Goal: Navigation & Orientation: Find specific page/section

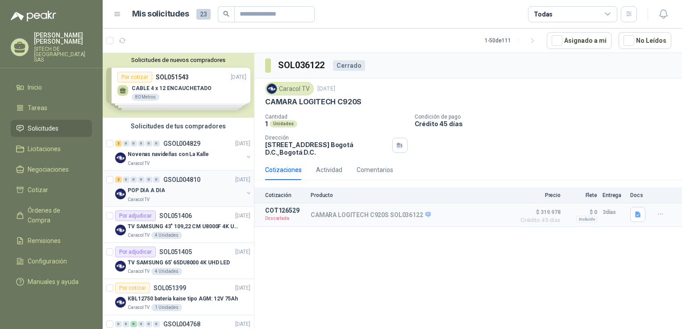
click at [177, 194] on div "POP DIA A DIA" at bounding box center [186, 190] width 116 height 11
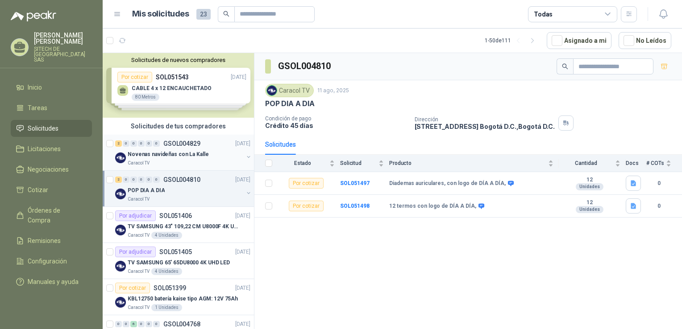
click at [181, 151] on p "Novenas navideñas con La Kalle" at bounding box center [168, 154] width 81 height 8
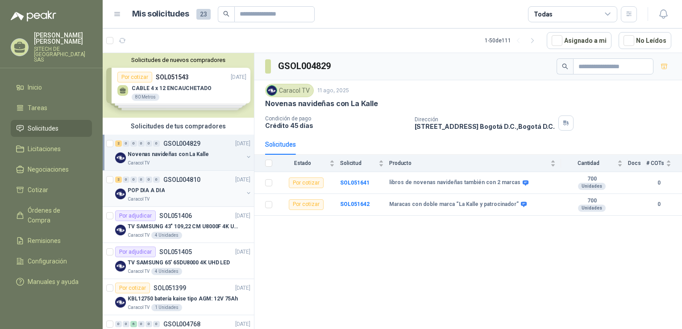
click at [193, 187] on div "POP DIA A DIA" at bounding box center [186, 190] width 116 height 11
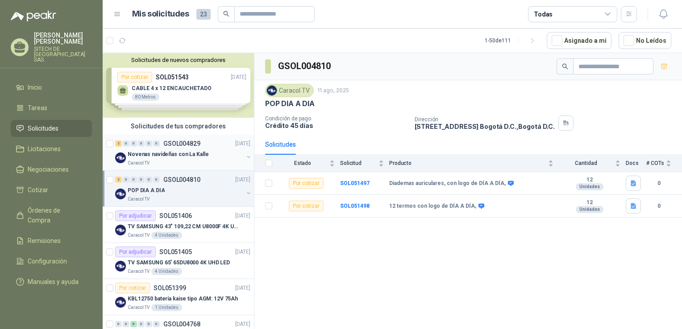
click at [175, 155] on p "Novenas navideñas con La Kalle" at bounding box center [168, 154] width 81 height 8
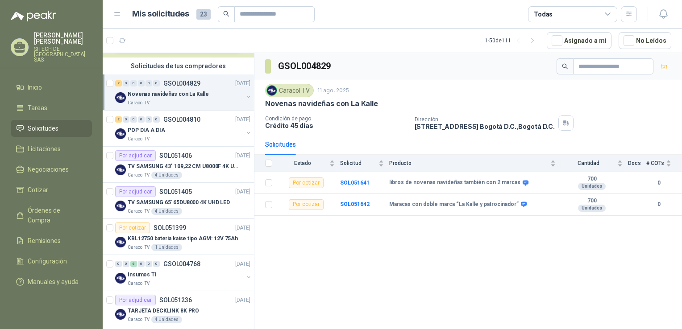
scroll to position [41, 0]
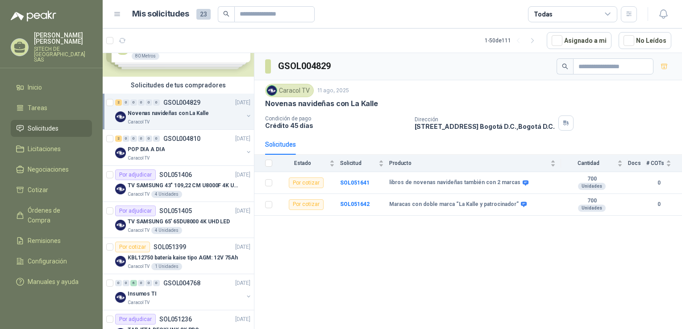
click at [410, 274] on div "GSOL004829 Caracol TV [DATE] Novenas navideñas con La Kalle Condición de pago C…" at bounding box center [468, 192] width 428 height 279
click at [433, 261] on div "GSOL004829 Caracol TV [DATE] Novenas navideñas con La Kalle Condición de pago C…" at bounding box center [468, 192] width 428 height 279
